Goal: Transaction & Acquisition: Purchase product/service

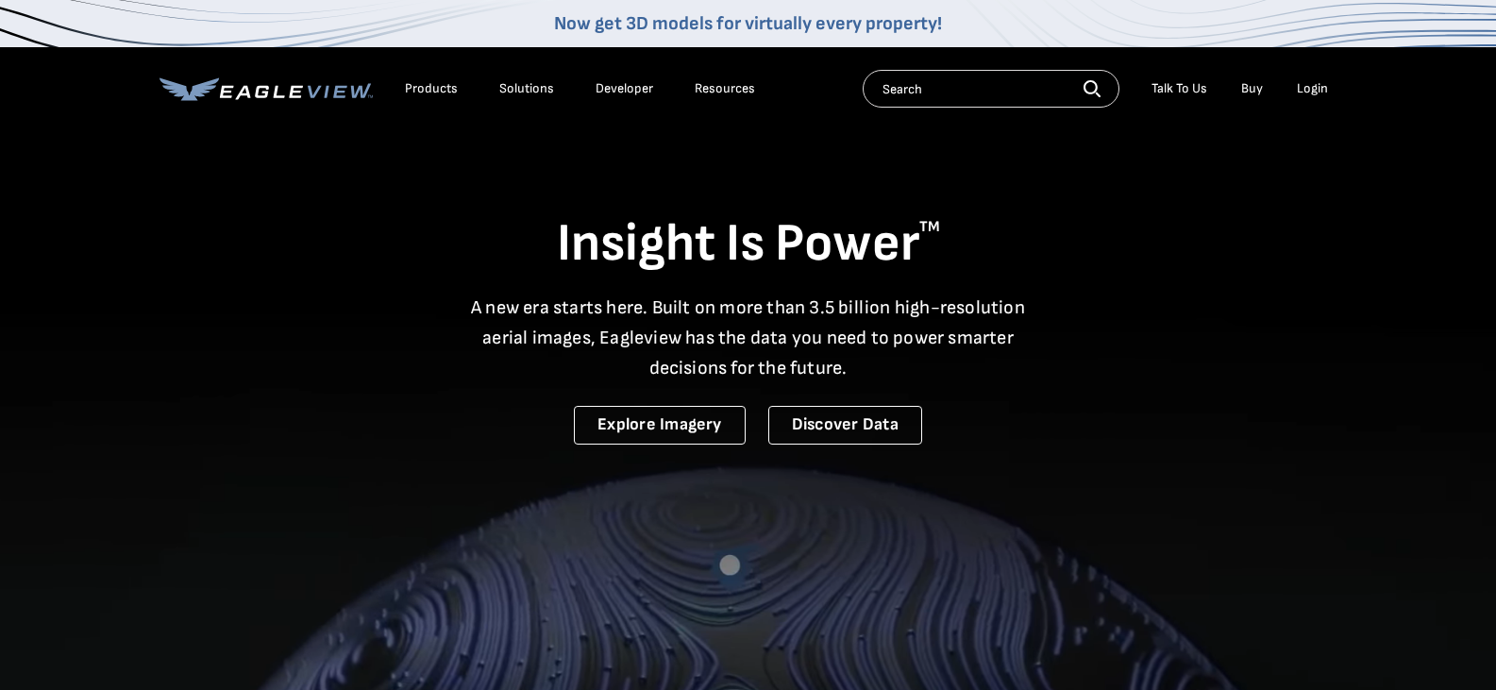
click at [1321, 89] on div "Login" at bounding box center [1312, 88] width 31 height 17
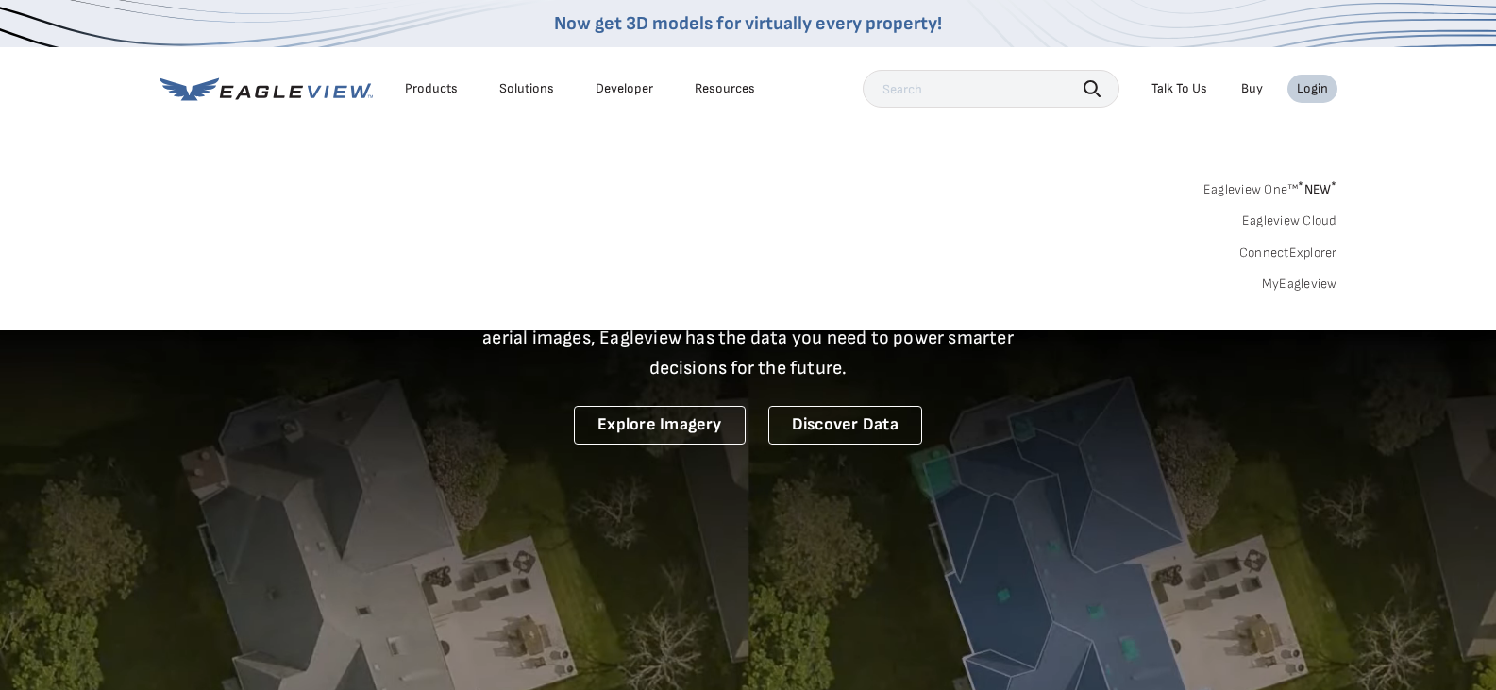
click at [1309, 285] on link "MyEagleview" at bounding box center [1300, 284] width 76 height 17
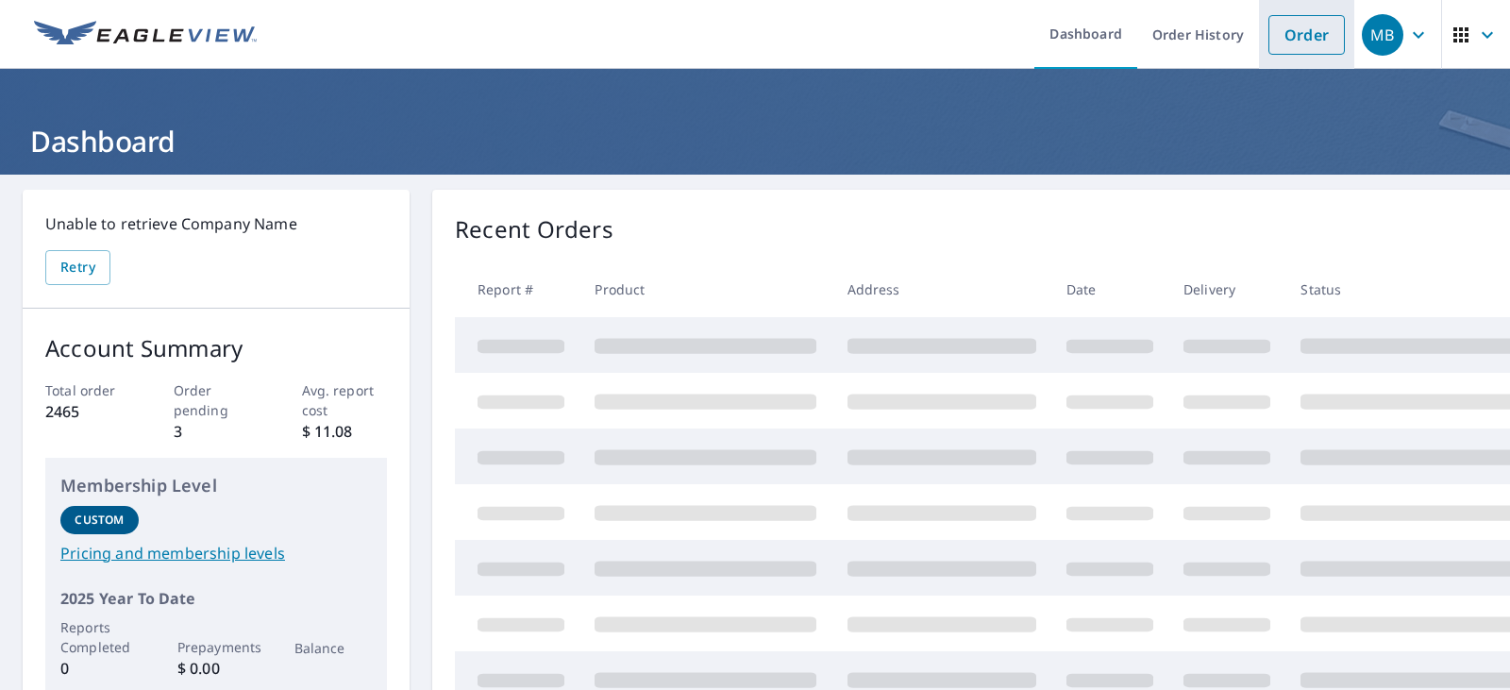
click at [1294, 40] on link "Order" at bounding box center [1307, 35] width 76 height 40
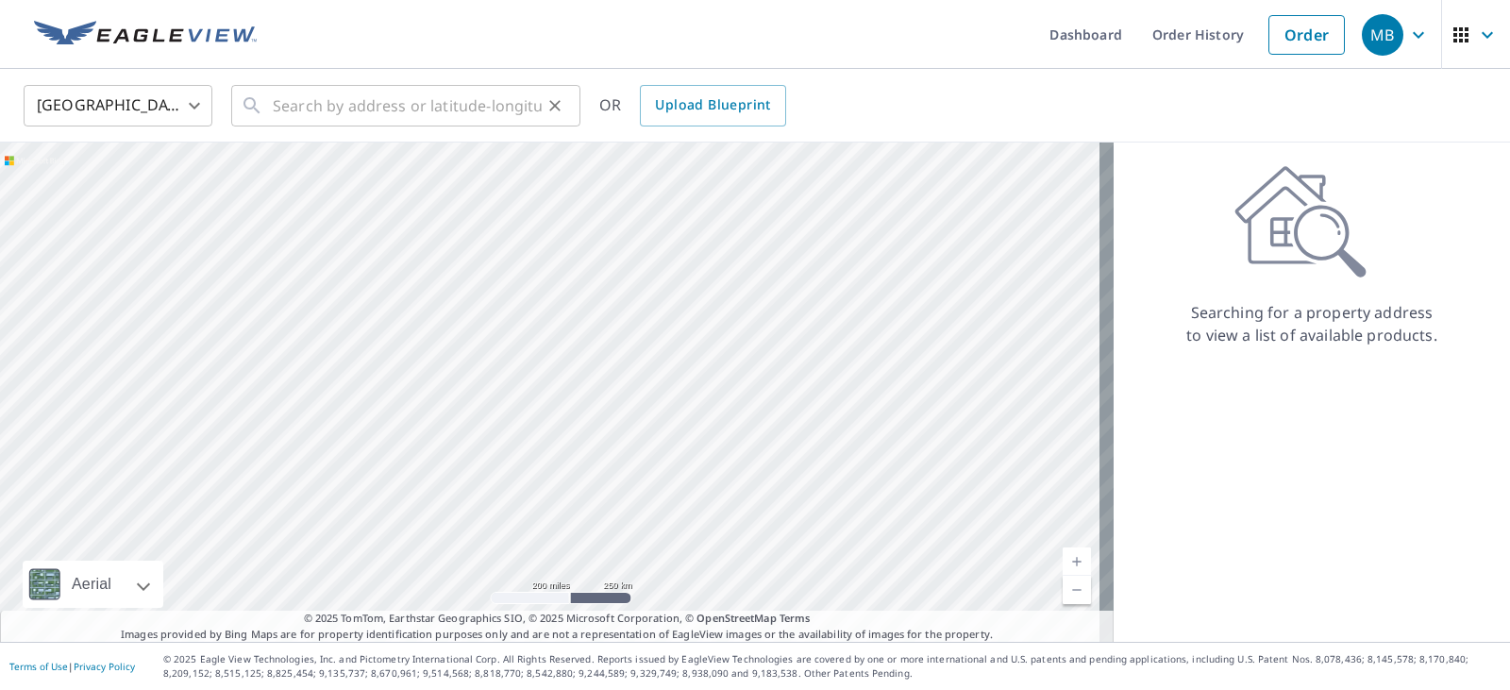
click at [259, 103] on icon at bounding box center [252, 105] width 23 height 23
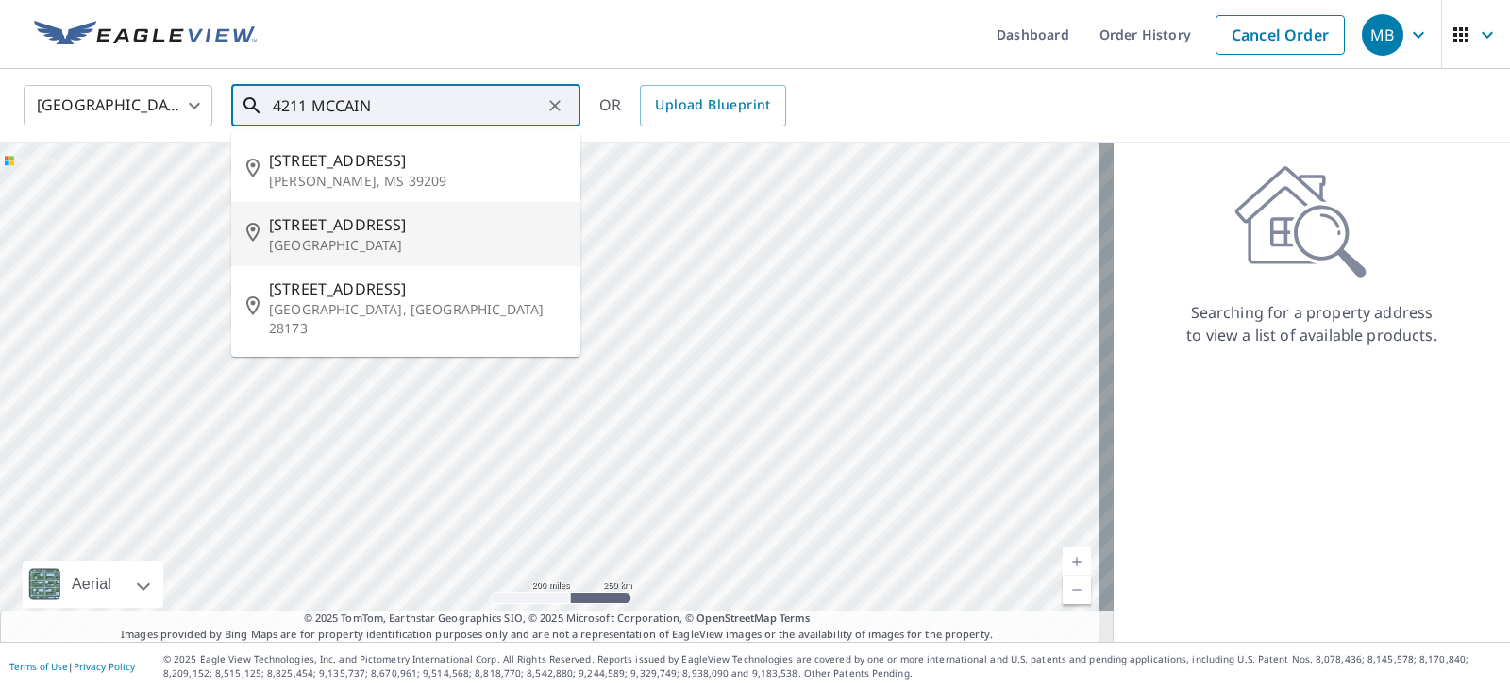
click at [326, 229] on span "[STREET_ADDRESS]" at bounding box center [417, 224] width 296 height 23
type input "[STREET_ADDRESS]"
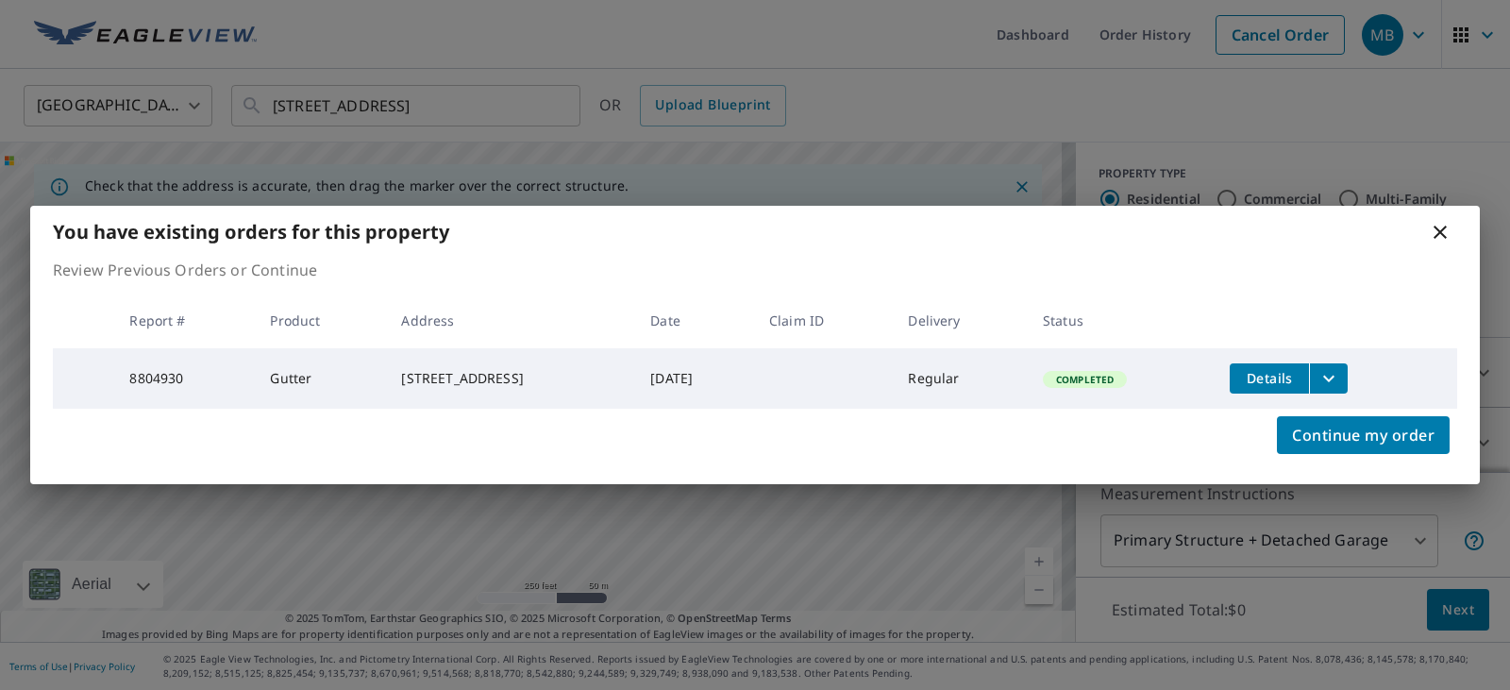
click at [1439, 228] on icon at bounding box center [1440, 232] width 13 height 13
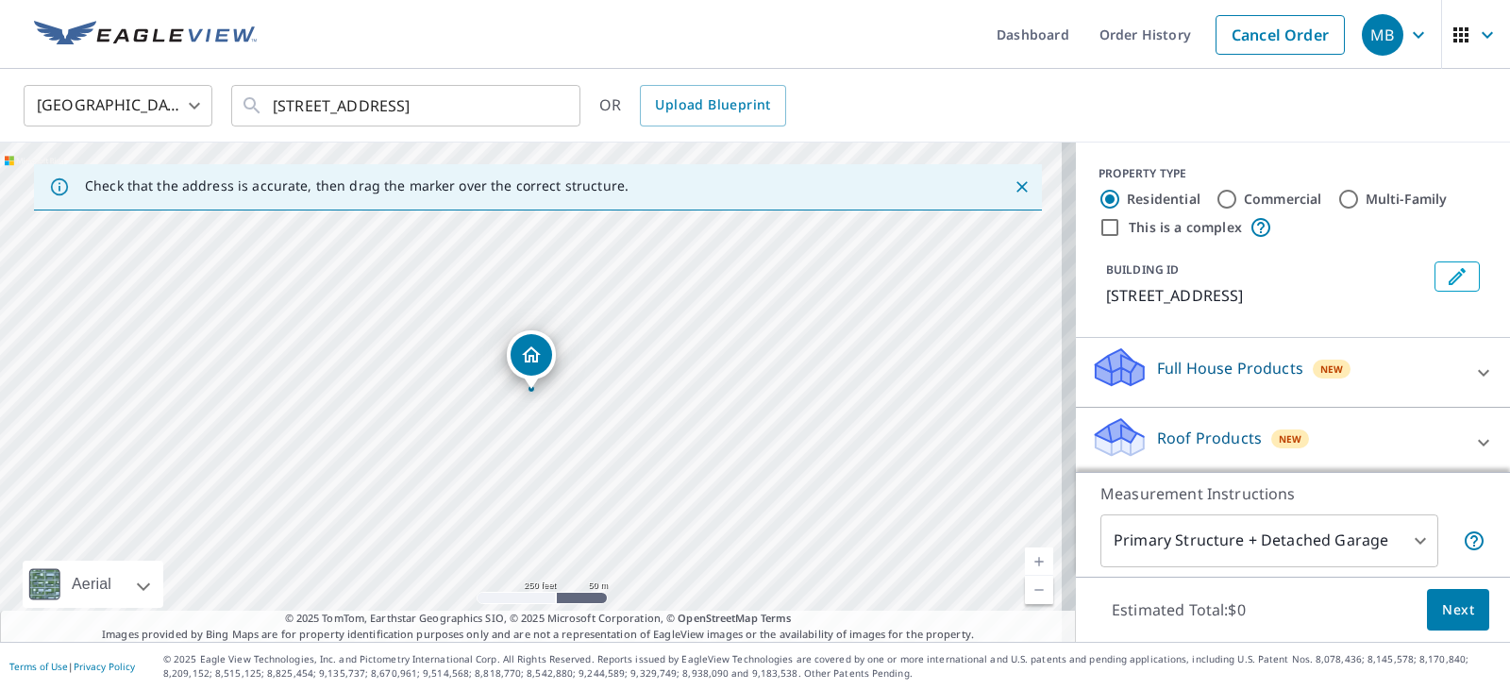
click at [1108, 434] on icon at bounding box center [1120, 431] width 48 height 24
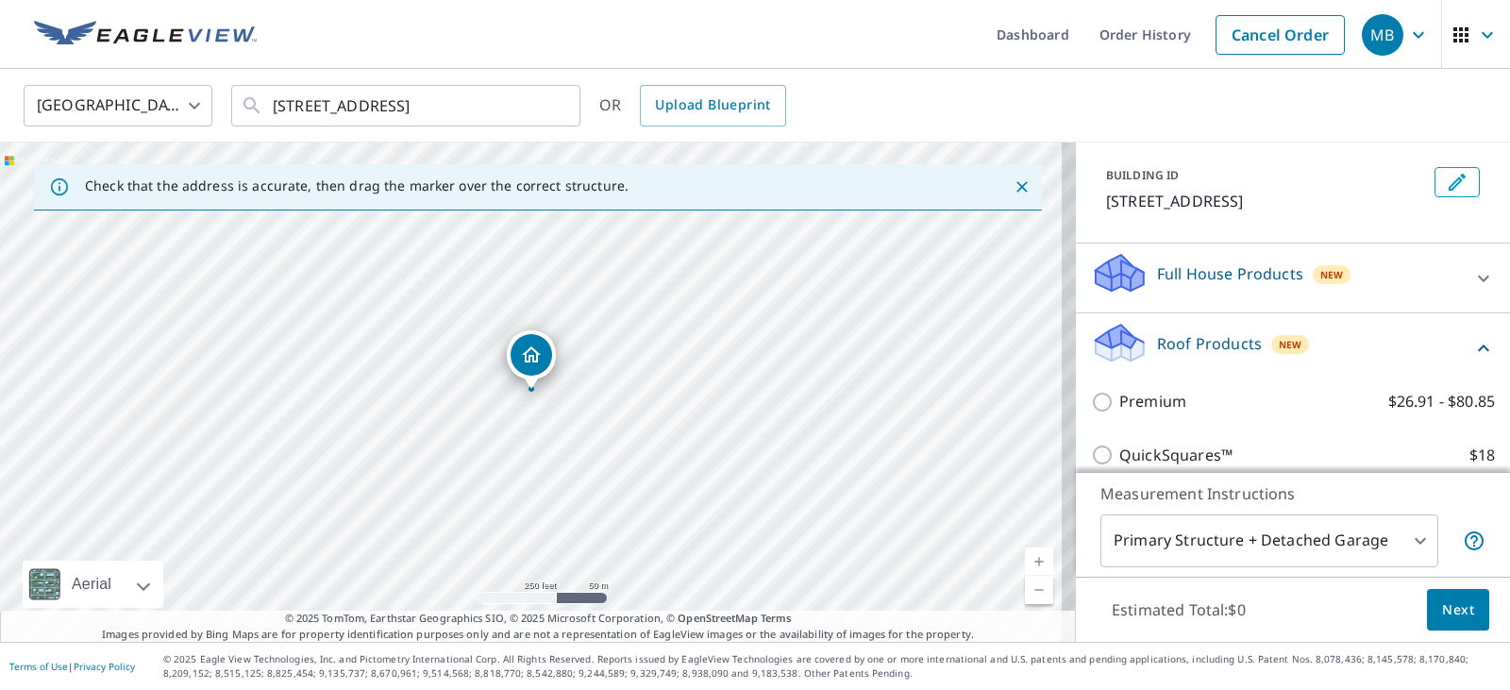
scroll to position [189, 0]
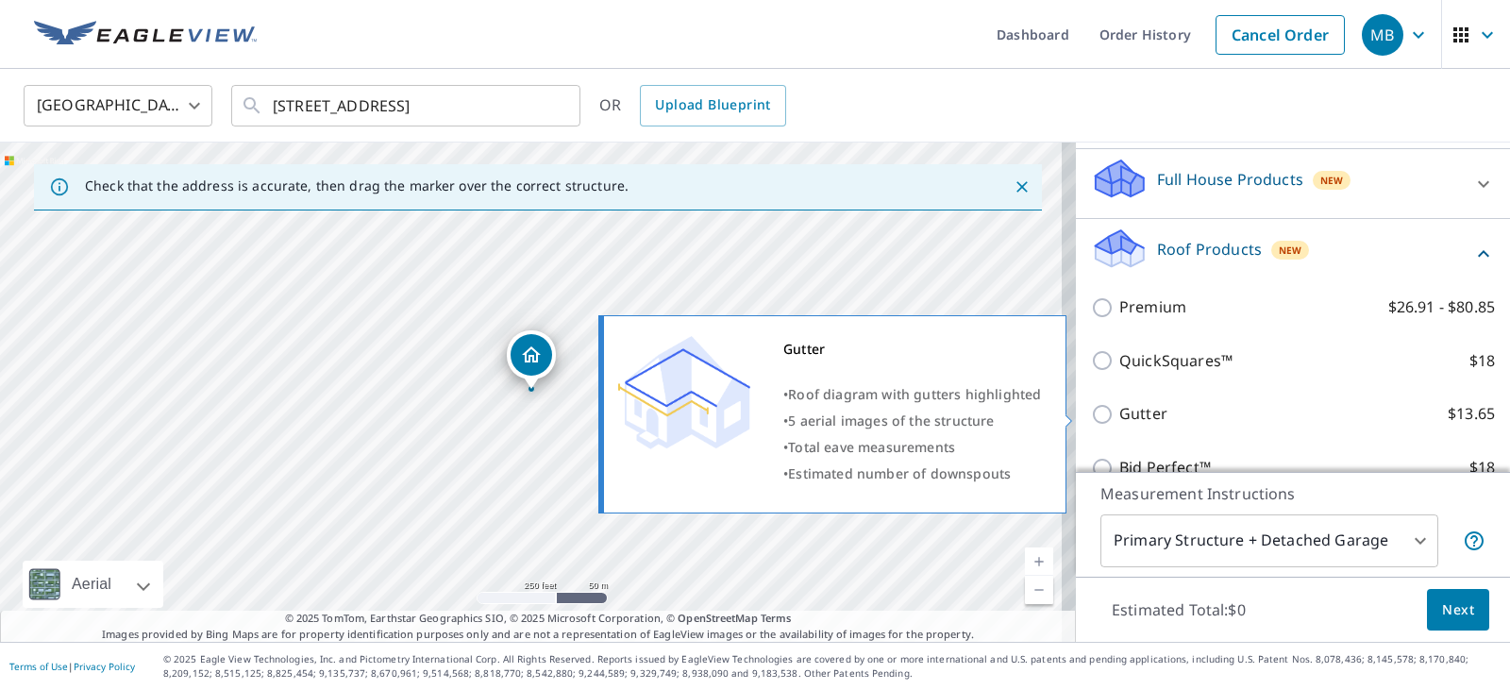
click at [1091, 414] on input "Gutter $13.65" at bounding box center [1105, 414] width 28 height 23
checkbox input "true"
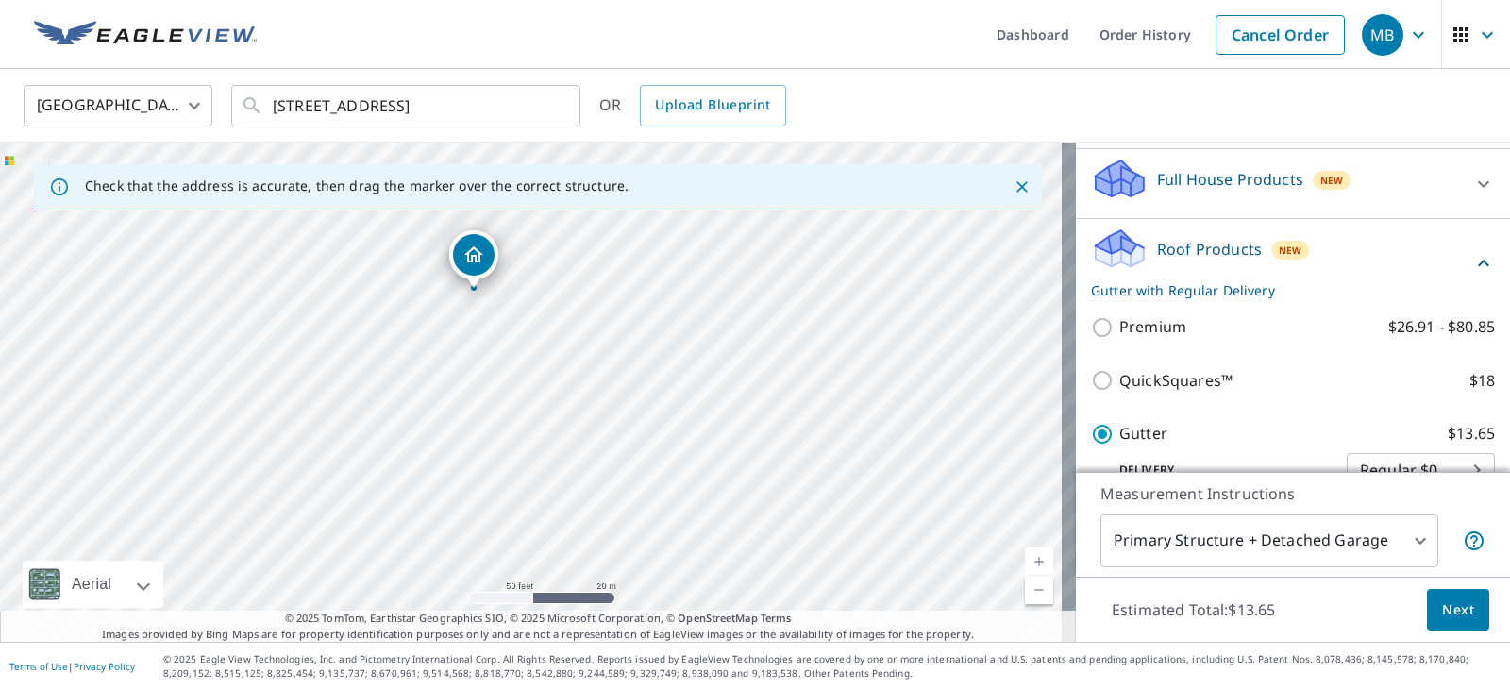
drag, startPoint x: 548, startPoint y: 506, endPoint x: 550, endPoint y: 429, distance: 77.4
click at [554, 563] on div "[STREET_ADDRESS]" at bounding box center [538, 392] width 1076 height 499
click at [550, 456] on div "[STREET_ADDRESS]" at bounding box center [538, 392] width 1076 height 499
drag, startPoint x: 487, startPoint y: 434, endPoint x: 530, endPoint y: 503, distance: 80.9
click at [530, 503] on div "[STREET_ADDRESS]" at bounding box center [538, 392] width 1076 height 499
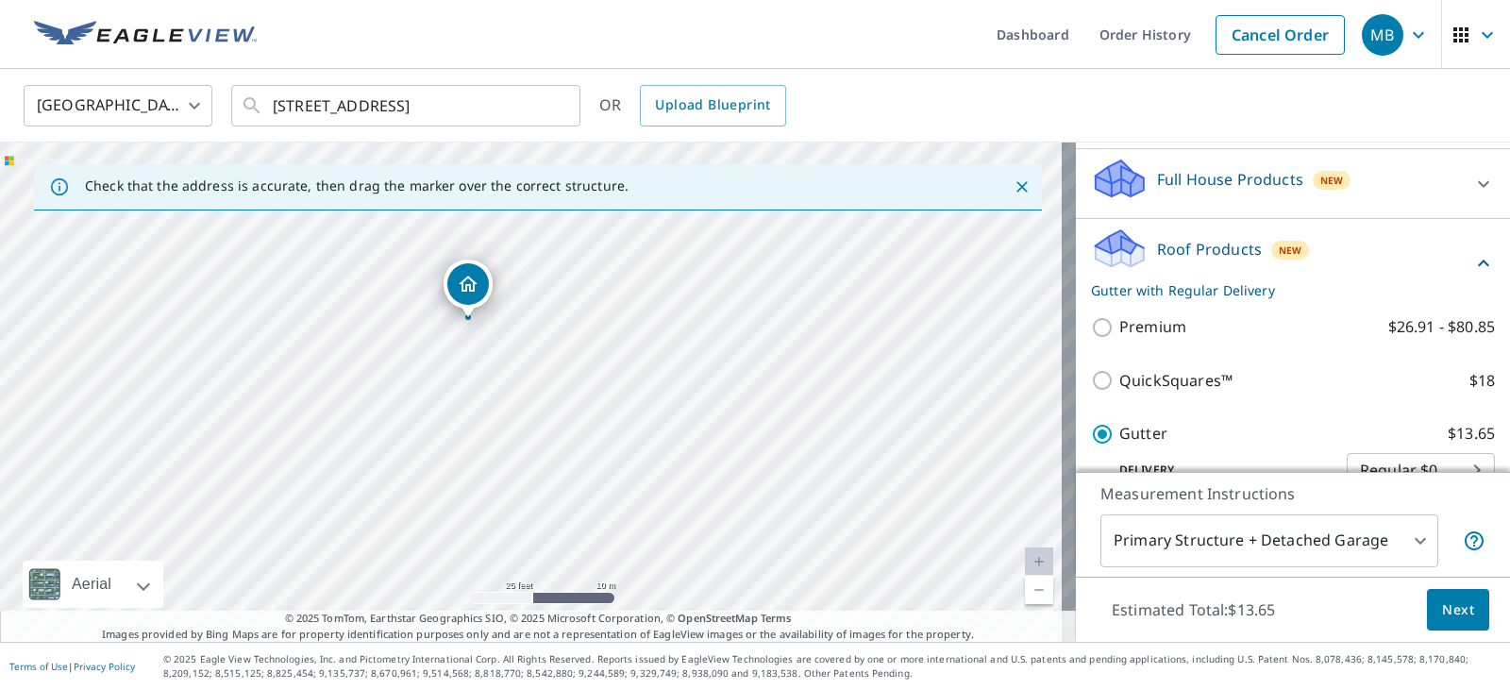
click at [1444, 608] on span "Next" at bounding box center [1458, 610] width 32 height 24
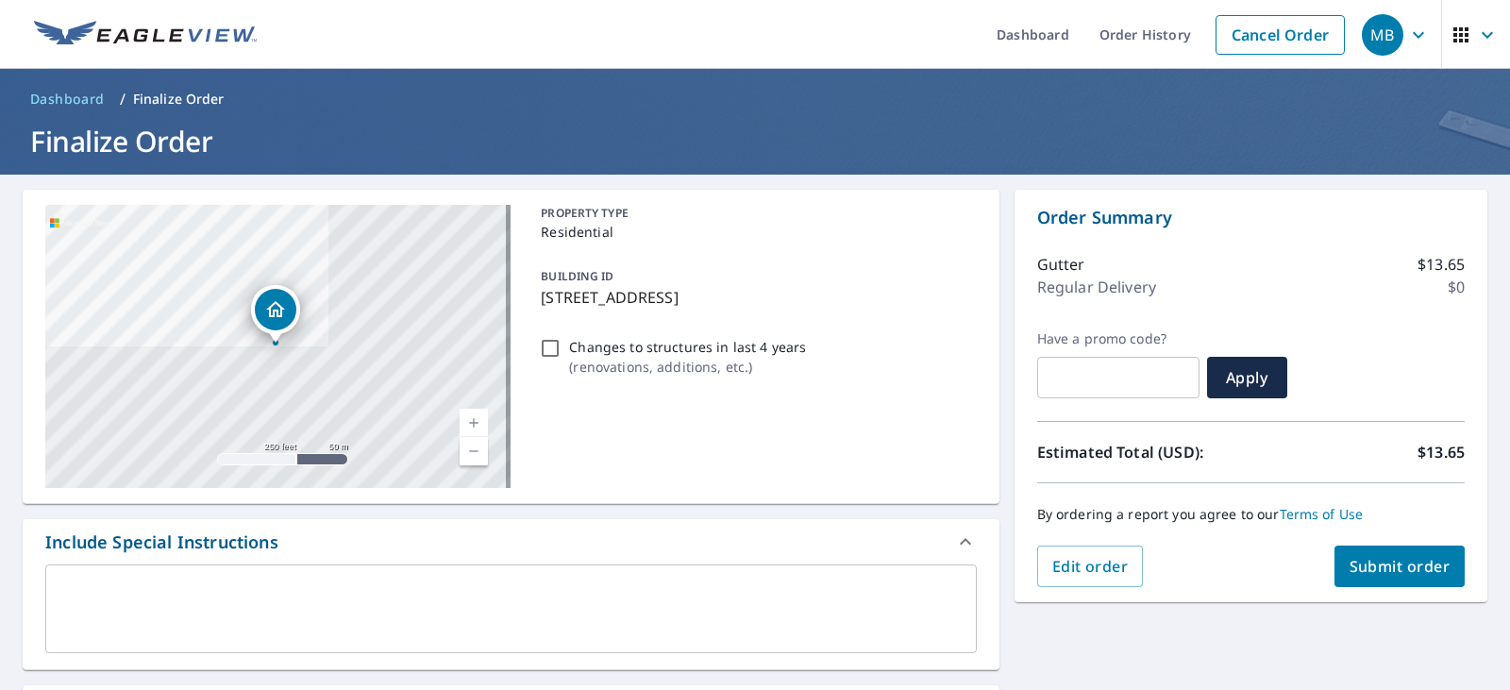
click at [1382, 569] on span "Submit order" at bounding box center [1400, 566] width 101 height 21
